Goal: Task Accomplishment & Management: Manage account settings

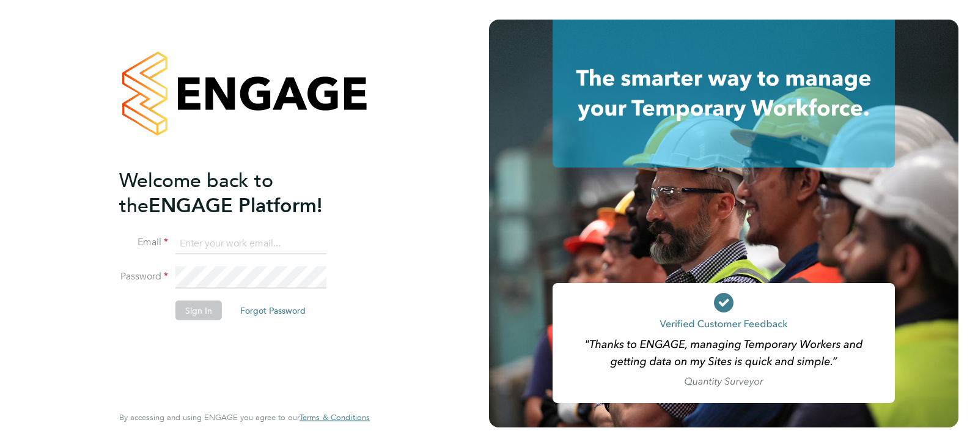
click at [232, 247] on input at bounding box center [250, 243] width 151 height 22
type input "[PERSON_NAME][DOMAIN_NAME][EMAIL_ADDRESS][DOMAIN_NAME]"
click at [191, 319] on button "Sign In" at bounding box center [198, 310] width 46 height 20
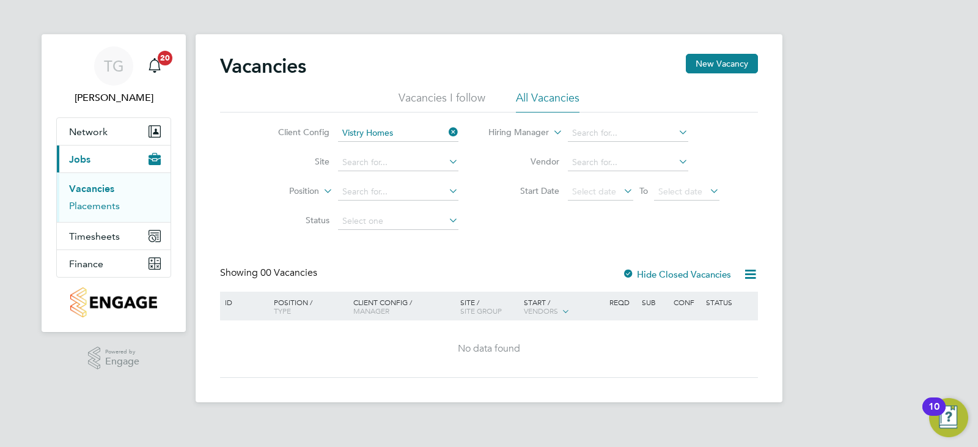
click at [100, 210] on link "Placements" at bounding box center [94, 206] width 51 height 12
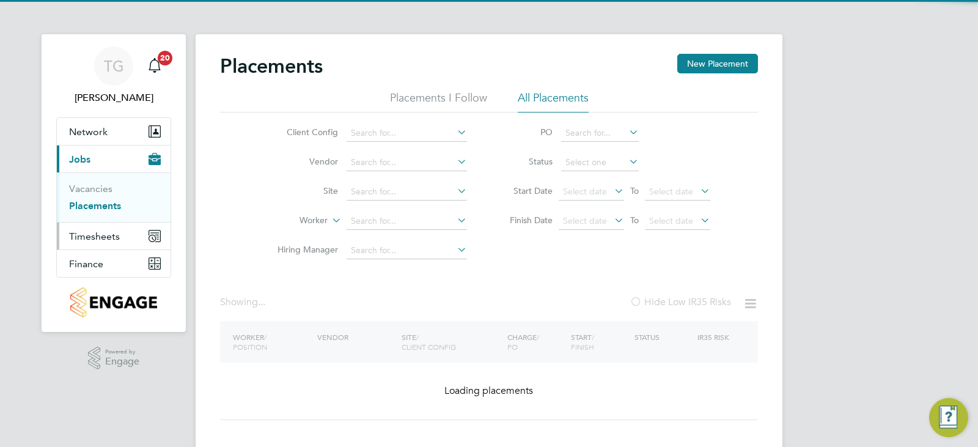
click at [104, 238] on span "Timesheets" at bounding box center [94, 236] width 51 height 12
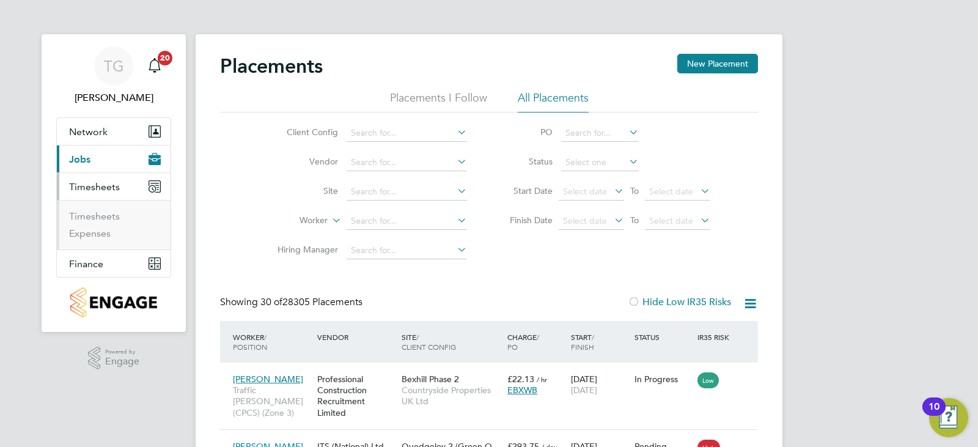
click at [110, 204] on ul "Timesheets Expenses" at bounding box center [114, 224] width 114 height 49
click at [106, 188] on span "Timesheets" at bounding box center [94, 187] width 51 height 12
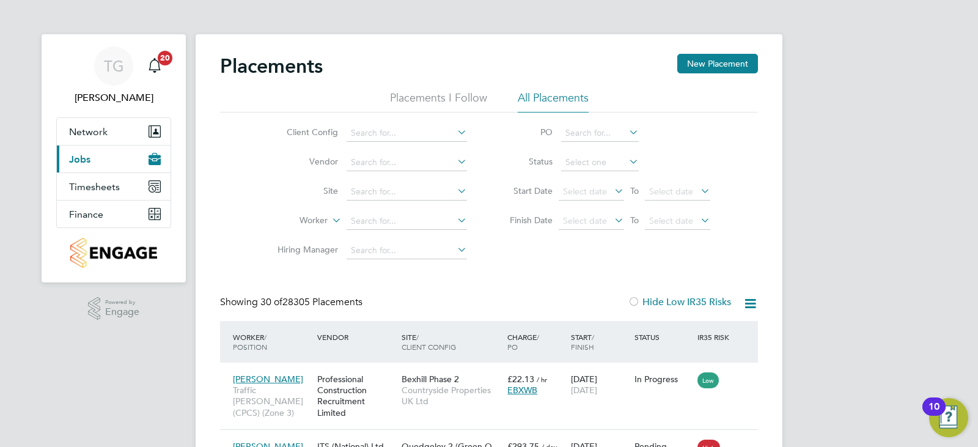
click at [103, 146] on button "Current page: Jobs" at bounding box center [114, 158] width 114 height 27
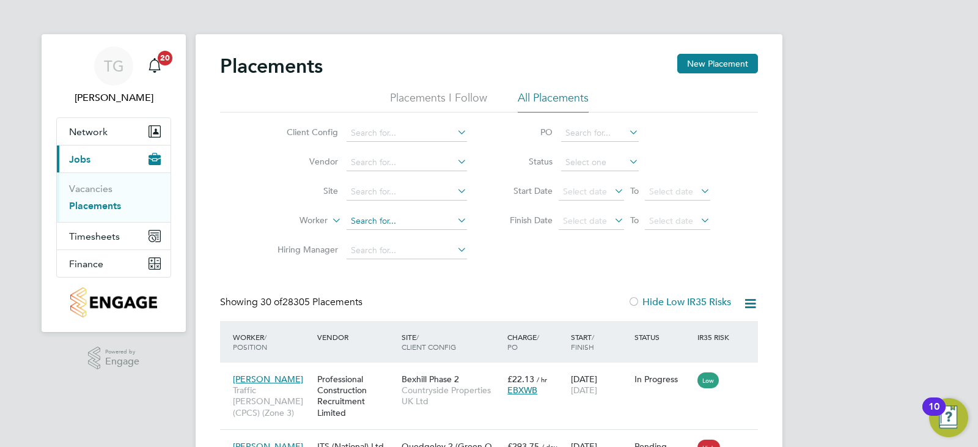
click at [382, 224] on input at bounding box center [406, 221] width 120 height 17
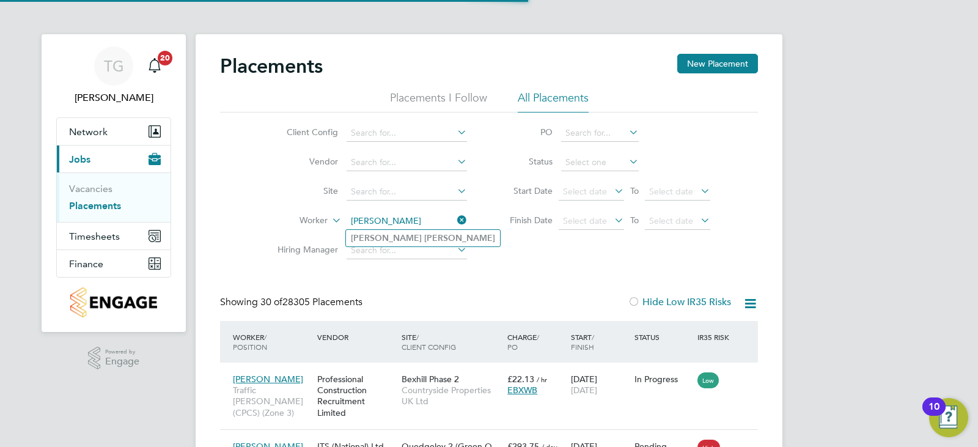
click at [413, 241] on li "Lee Ashton" at bounding box center [423, 238] width 154 height 16
type input "Lee Ashton"
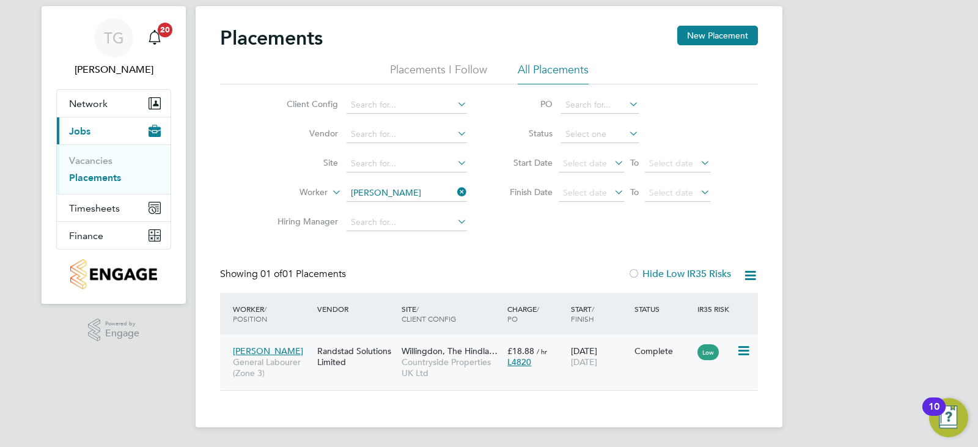
click at [639, 364] on div "Lee Ashton General Labourer (Zone 3) Randstad Solutions Limited Willingdon, The…" at bounding box center [489, 362] width 538 height 56
click at [574, 366] on span "26 Sep 2025" at bounding box center [584, 361] width 26 height 11
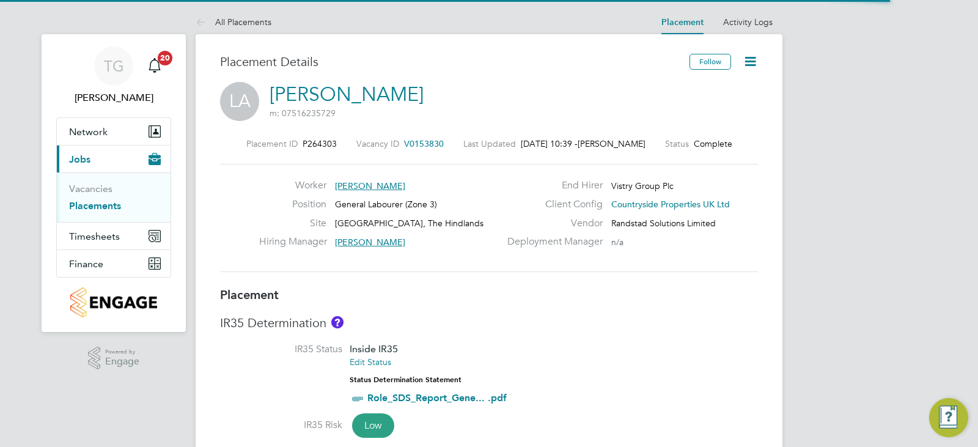
click at [755, 66] on icon at bounding box center [749, 61] width 15 height 15
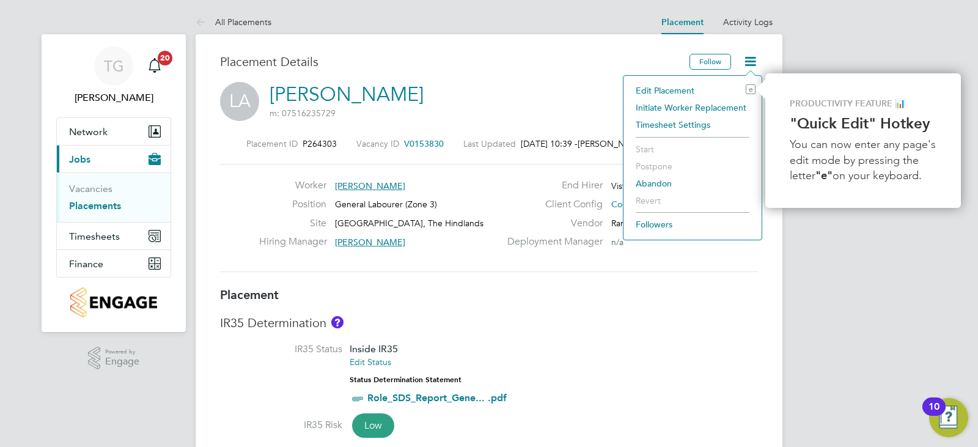
click at [683, 92] on li "Edit Placement e" at bounding box center [692, 90] width 126 height 17
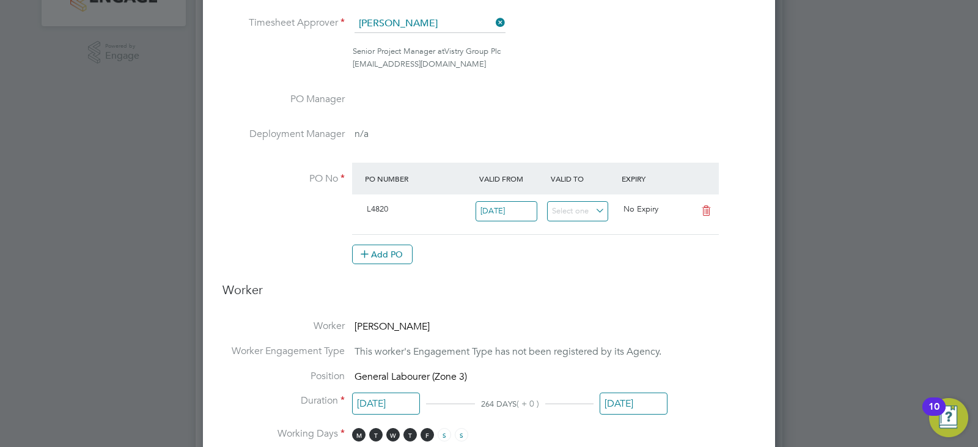
click at [618, 390] on li "Position General Labourer (Zone 3)" at bounding box center [488, 382] width 533 height 25
click at [623, 403] on input "26 Sep 2025" at bounding box center [633, 403] width 68 height 23
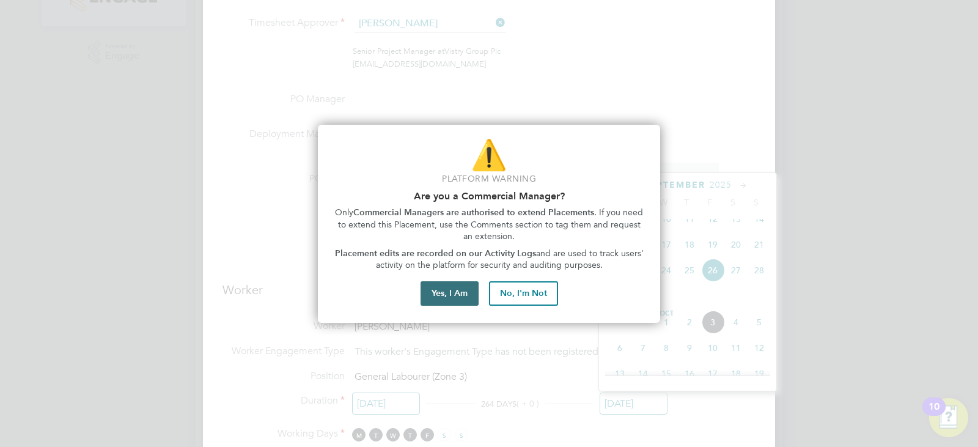
click at [476, 286] on button "Yes, I Am" at bounding box center [449, 293] width 58 height 24
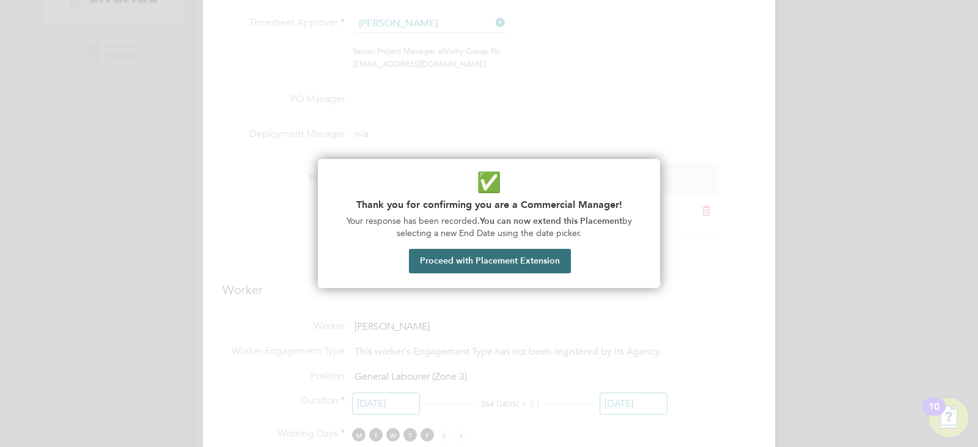
click at [500, 271] on button "Proceed with Placement Extension" at bounding box center [490, 261] width 162 height 24
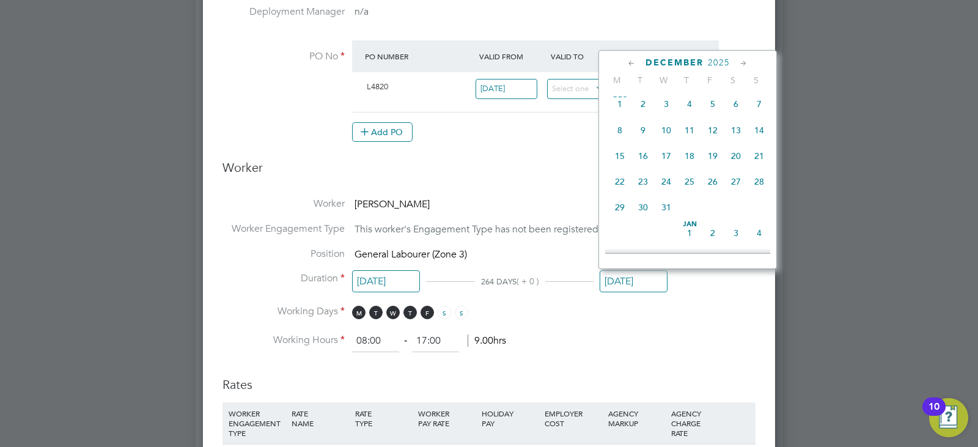
click at [665, 193] on span "24" at bounding box center [665, 181] width 23 height 23
type input "24 Dec 2025"
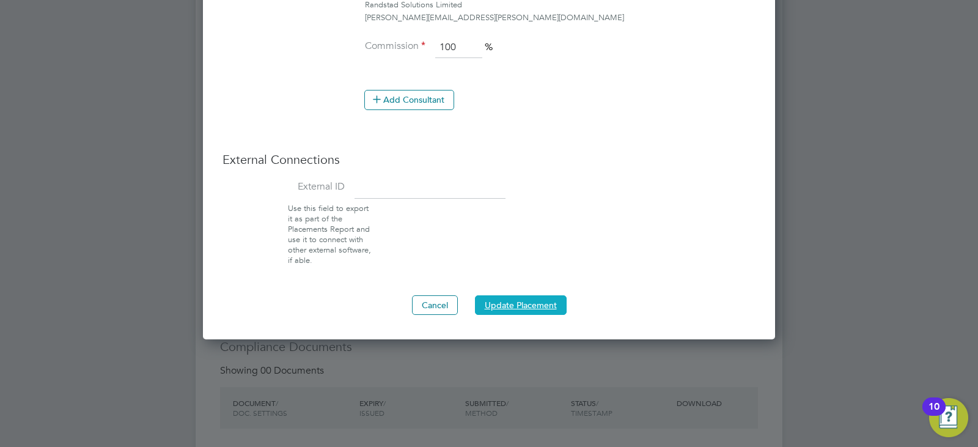
click at [540, 309] on button "Update Placement" at bounding box center [521, 305] width 92 height 20
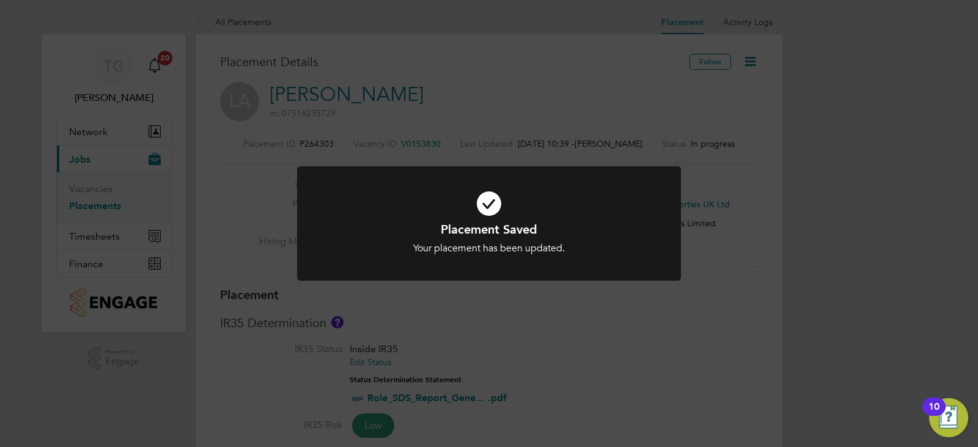
click at [750, 134] on div "Placement Saved Your placement has been updated. Cancel Okay" at bounding box center [489, 223] width 978 height 447
